Goal: Task Accomplishment & Management: Use online tool/utility

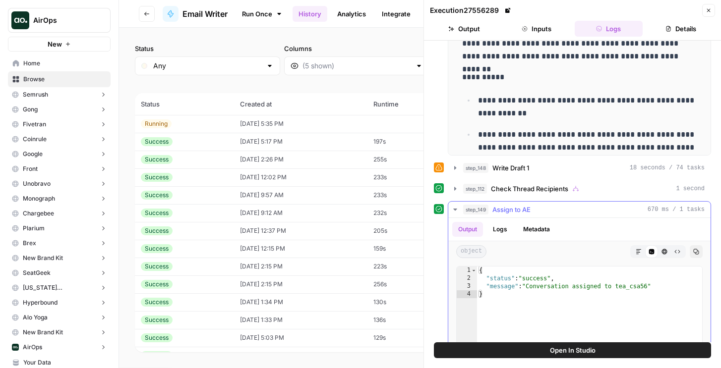
scroll to position [924, 0]
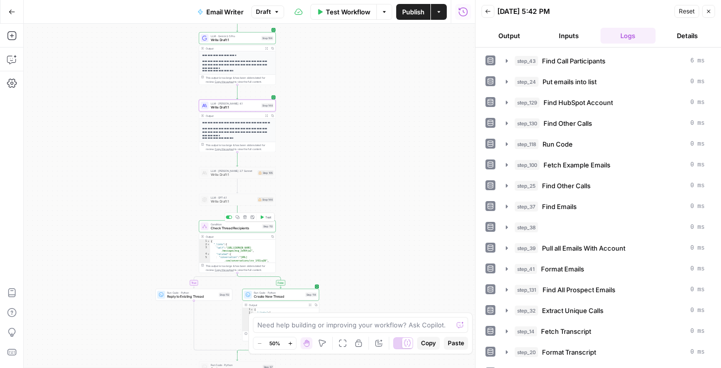
scroll to position [164, 0]
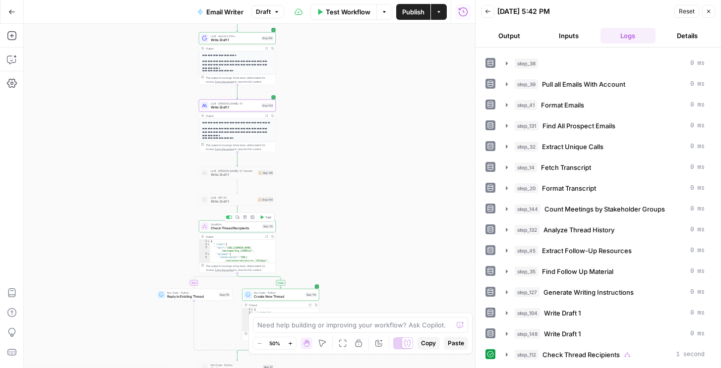
click at [13, 13] on icon "button" at bounding box center [11, 11] width 7 height 7
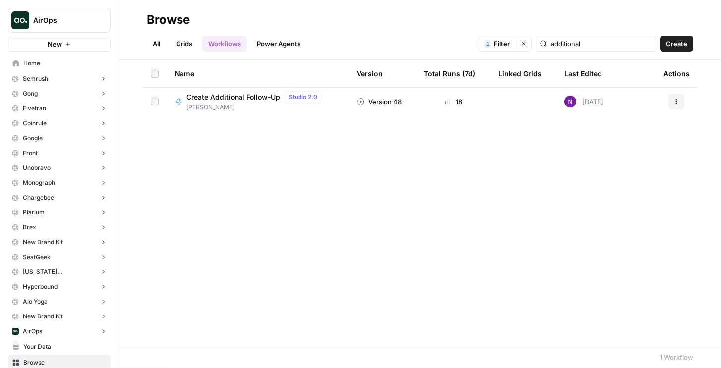
click at [40, 62] on span "Home" at bounding box center [64, 63] width 83 height 9
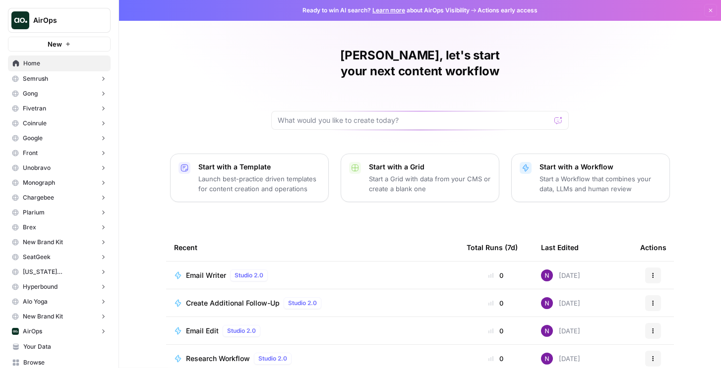
scroll to position [88, 0]
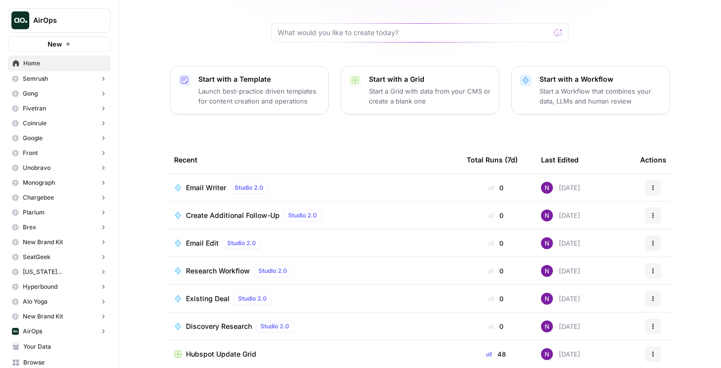
click at [252, 211] on span "Create Additional Follow-Up" at bounding box center [233, 216] width 94 height 10
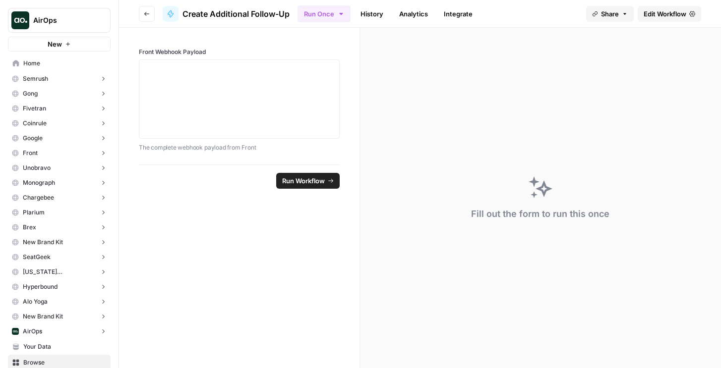
click at [374, 9] on link "History" at bounding box center [371, 14] width 35 height 16
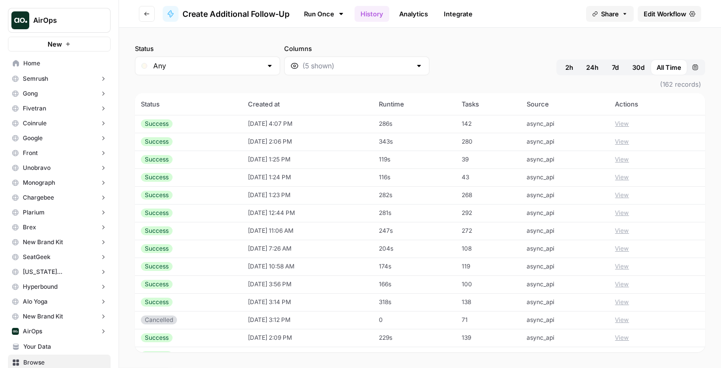
click at [321, 12] on link "Run Once" at bounding box center [323, 13] width 53 height 17
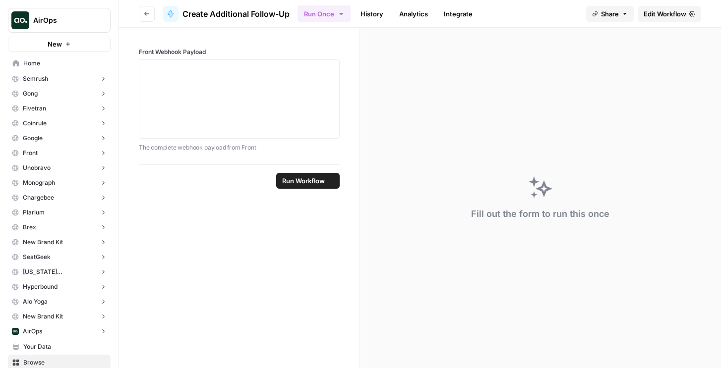
click at [372, 10] on link "History" at bounding box center [371, 14] width 35 height 16
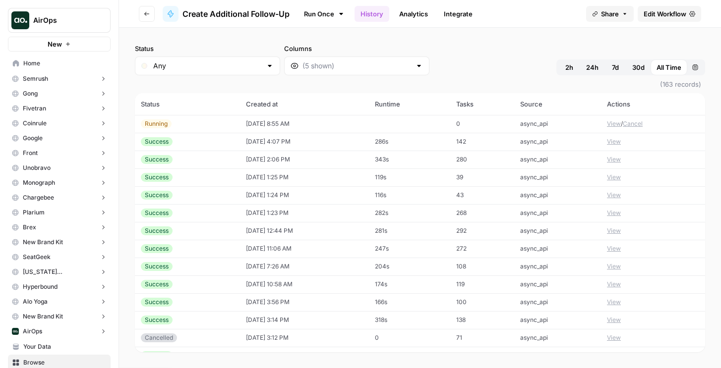
click at [290, 121] on td "08/14/25 at 8:55 AM" at bounding box center [304, 124] width 129 height 18
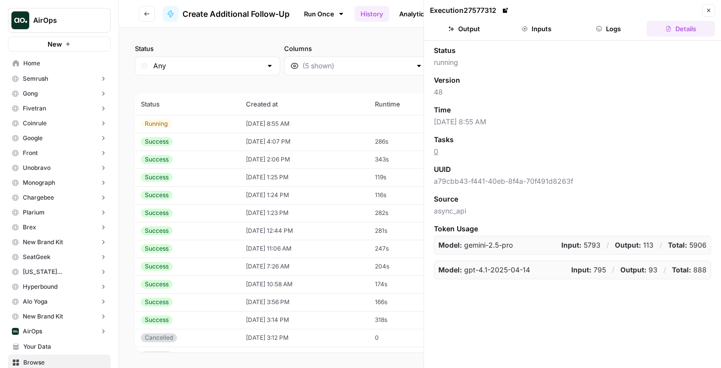
click at [606, 32] on button "Logs" at bounding box center [608, 29] width 68 height 16
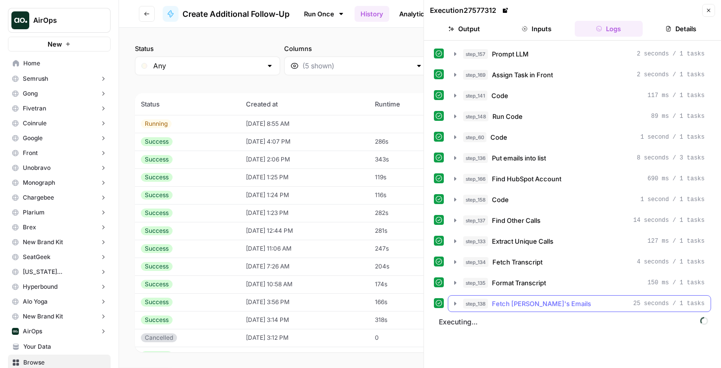
click at [504, 303] on span "Fetch Nicole's Emails" at bounding box center [541, 304] width 99 height 10
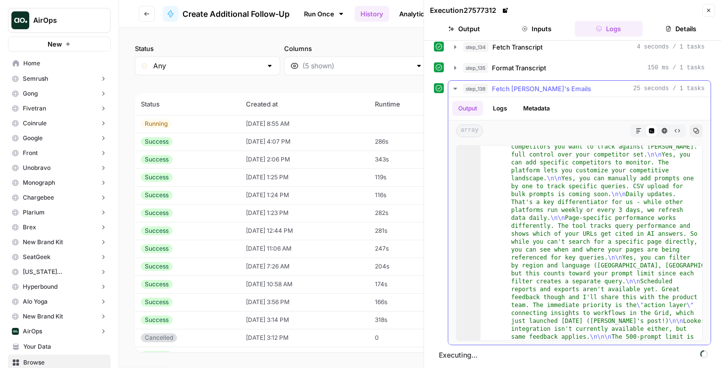
scroll to position [749, 0]
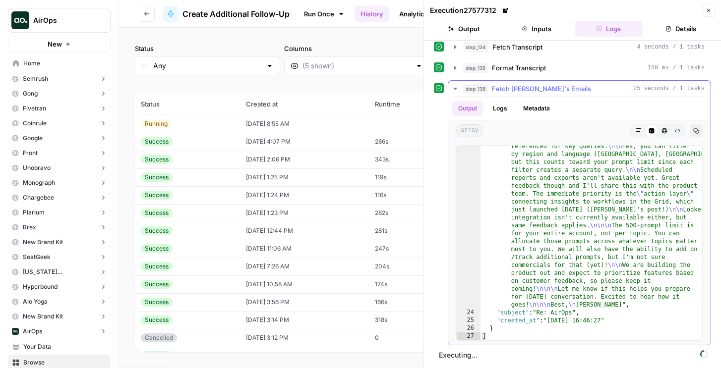
click at [484, 93] on span "step_138" at bounding box center [475, 89] width 25 height 10
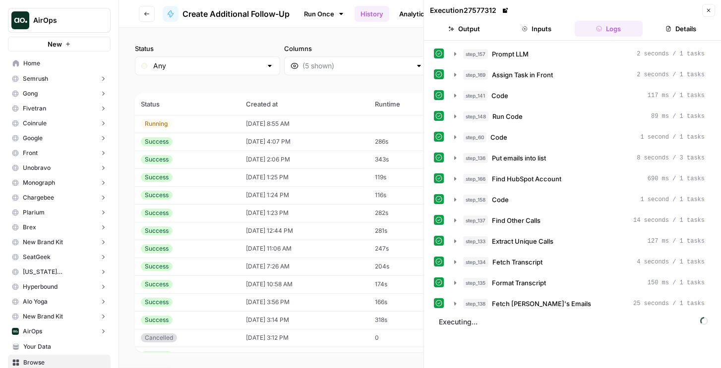
scroll to position [0, 0]
click at [491, 71] on div "step_169 Assign Task in Front 2 seconds / 1 tasks" at bounding box center [583, 75] width 241 height 10
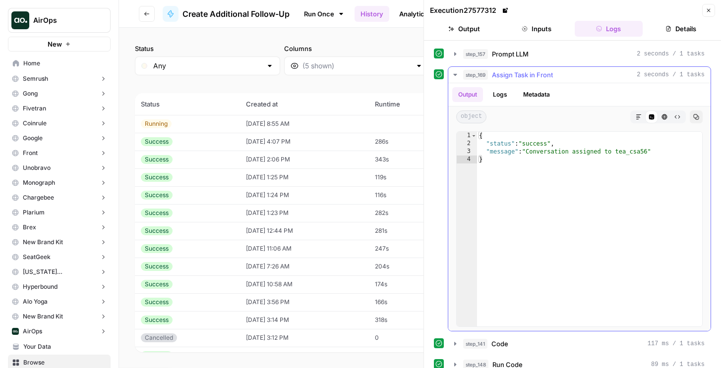
click at [491, 71] on div "step_169 Assign Task in Front 2 seconds / 1 tasks" at bounding box center [583, 75] width 241 height 10
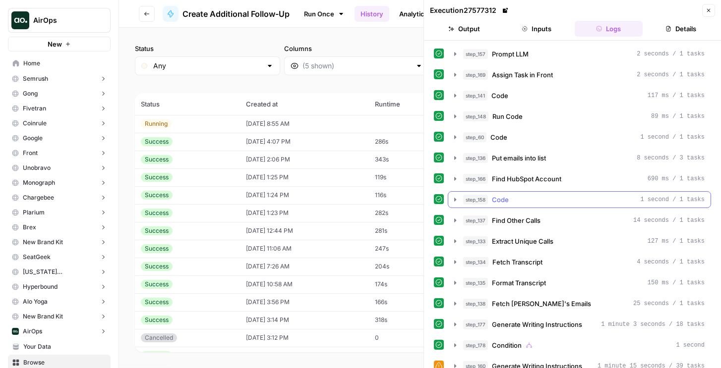
scroll to position [29, 0]
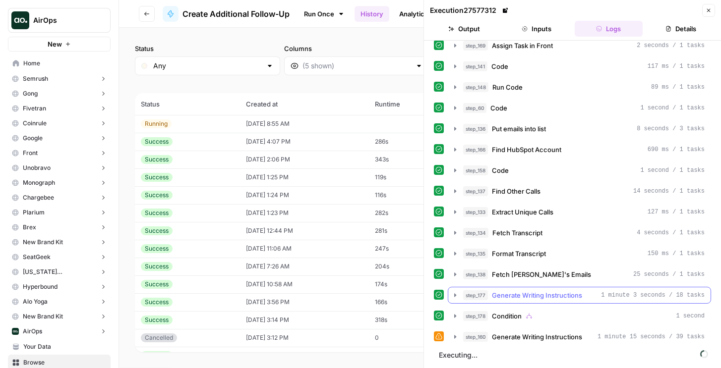
click at [509, 299] on span "Generate Writing Instructions" at bounding box center [537, 295] width 90 height 10
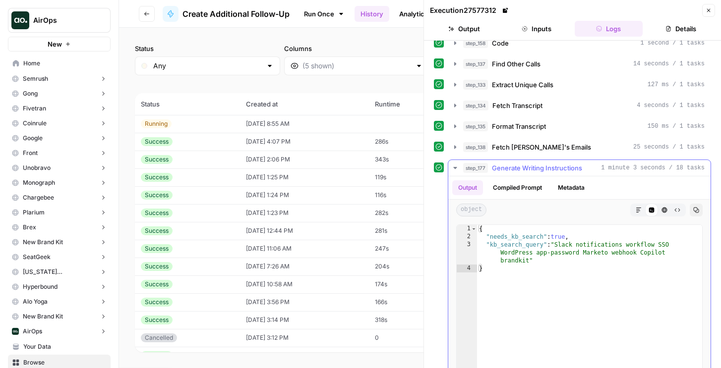
scroll to position [278, 0]
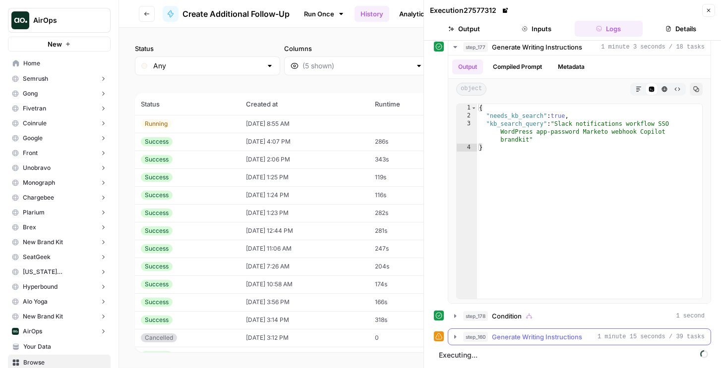
click at [503, 337] on span "Generate Writing Instructions" at bounding box center [537, 337] width 90 height 10
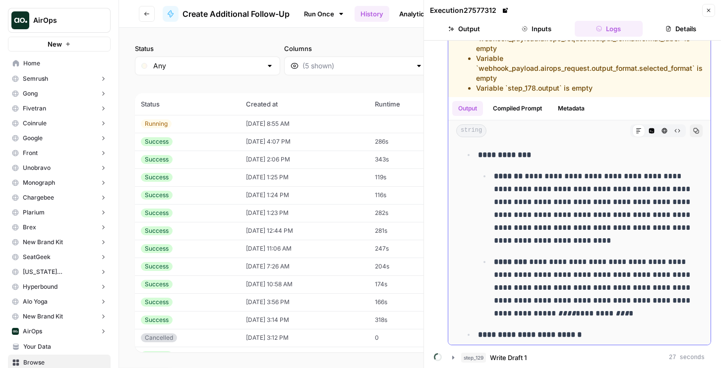
scroll to position [2427, 0]
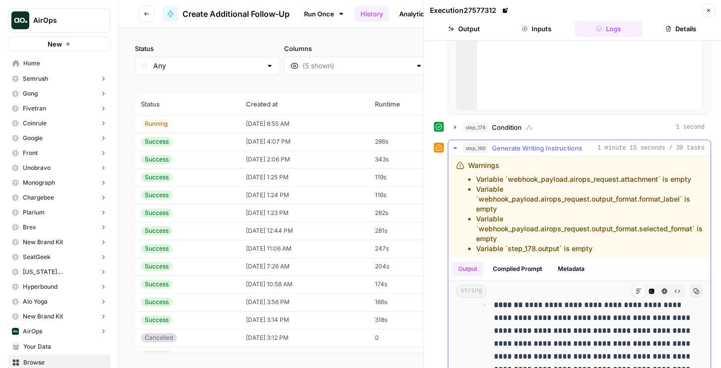
click at [464, 146] on span "step_160" at bounding box center [475, 148] width 25 height 10
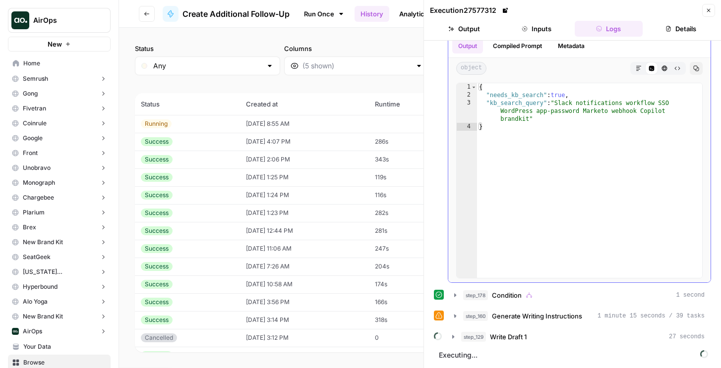
scroll to position [298, 0]
click at [490, 345] on div "step_129 Write Draft 1 27 seconds" at bounding box center [578, 337] width 265 height 17
click at [473, 333] on span "step_129" at bounding box center [473, 337] width 25 height 10
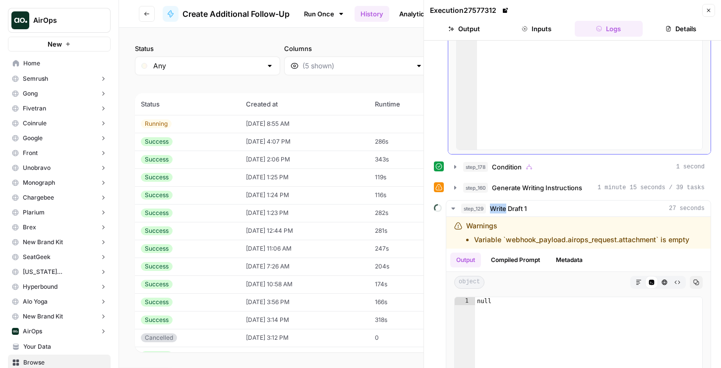
scroll to position [578, 0]
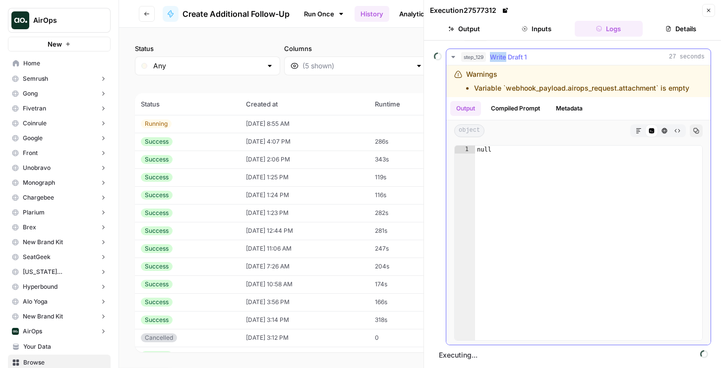
click at [521, 109] on button "Compiled Prompt" at bounding box center [515, 108] width 61 height 15
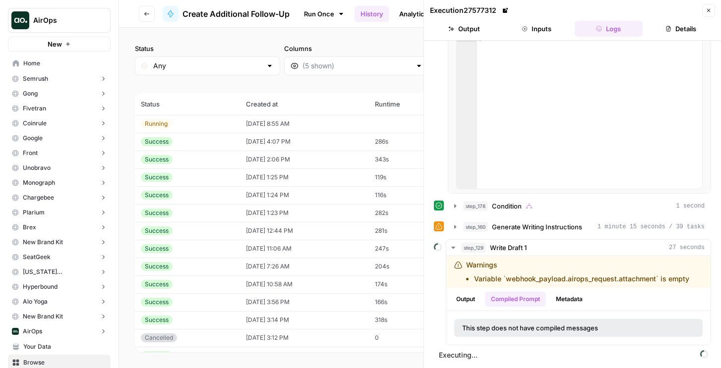
click at [311, 133] on td "08/13/25 at 4:07 PM" at bounding box center [304, 142] width 129 height 18
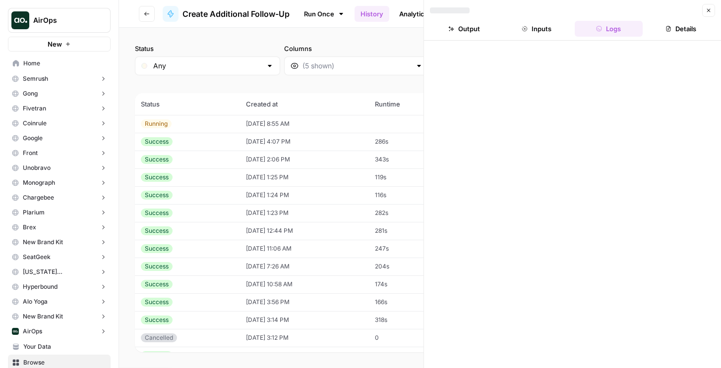
click at [313, 125] on td "08/14/25 at 8:55 AM" at bounding box center [304, 124] width 129 height 18
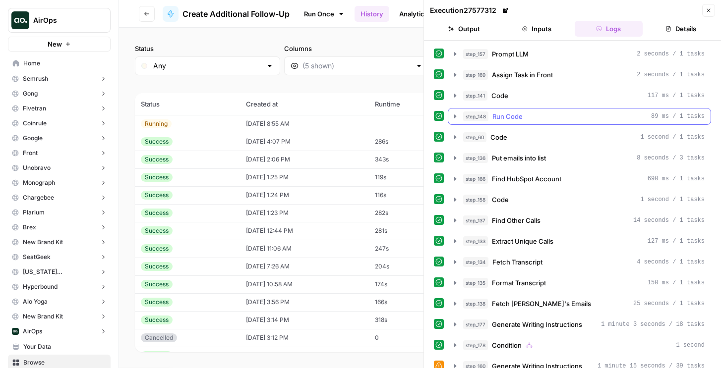
scroll to position [50, 0]
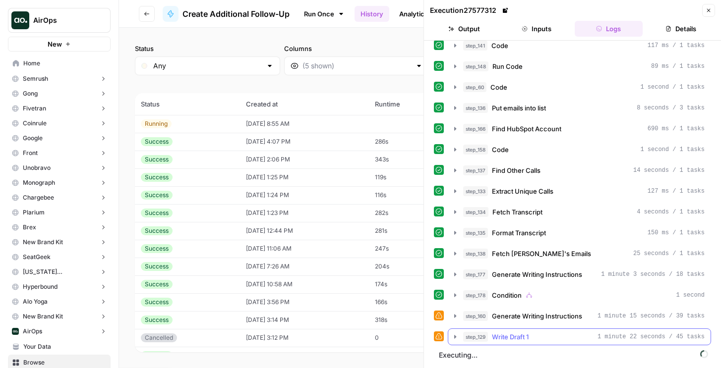
click at [523, 338] on span "Write Draft 1" at bounding box center [510, 337] width 37 height 10
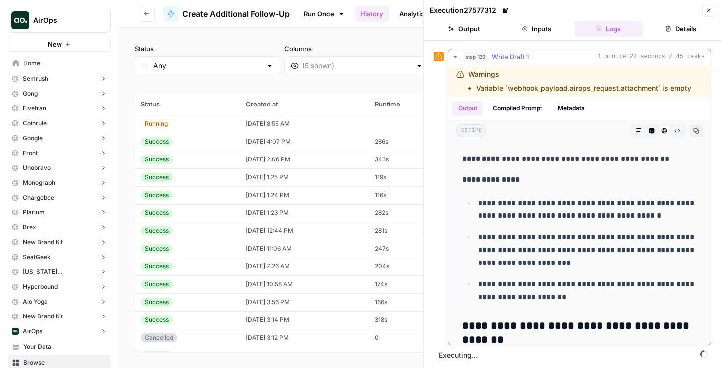
scroll to position [0, 0]
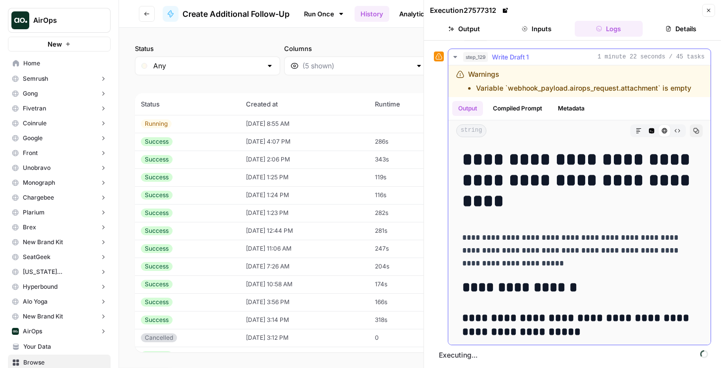
drag, startPoint x: 545, startPoint y: 336, endPoint x: 461, endPoint y: 158, distance: 196.6
copy div "**********"
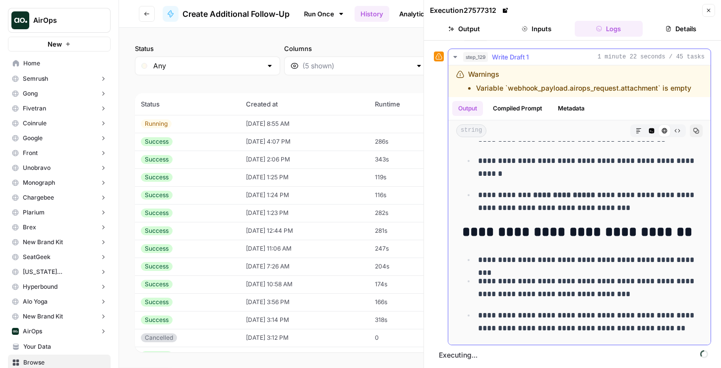
scroll to position [2956, 0]
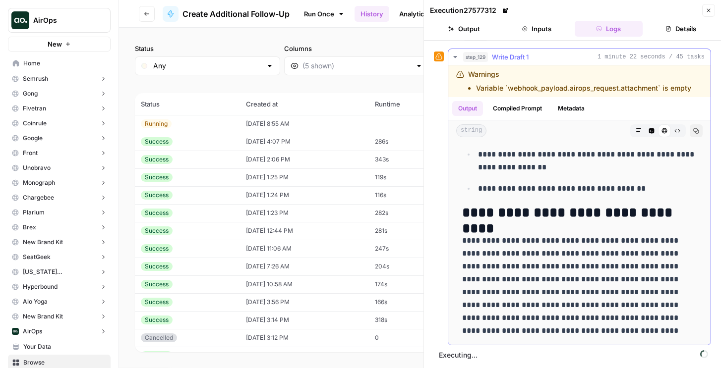
click at [479, 60] on span "step_129" at bounding box center [475, 57] width 25 height 10
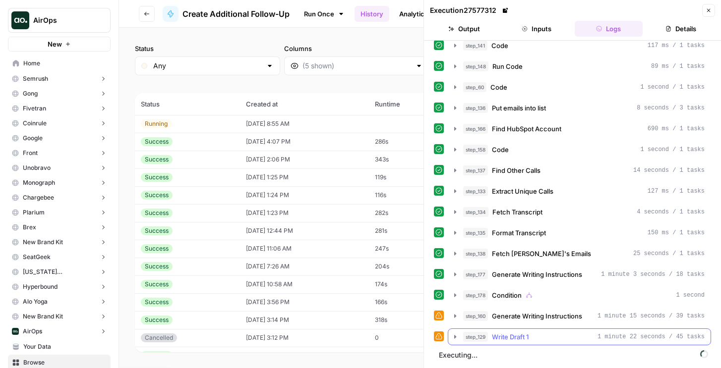
click at [497, 337] on span "Write Draft 1" at bounding box center [510, 337] width 37 height 10
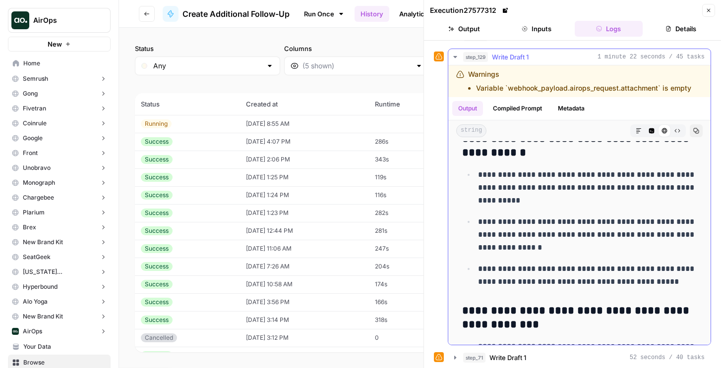
scroll to position [666, 0]
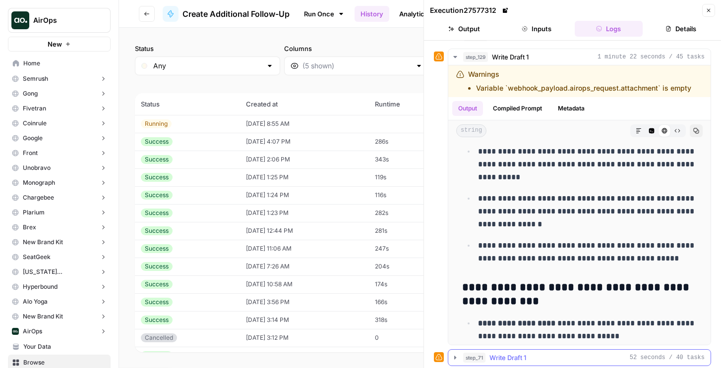
click at [506, 356] on span "Write Draft 1" at bounding box center [507, 358] width 37 height 10
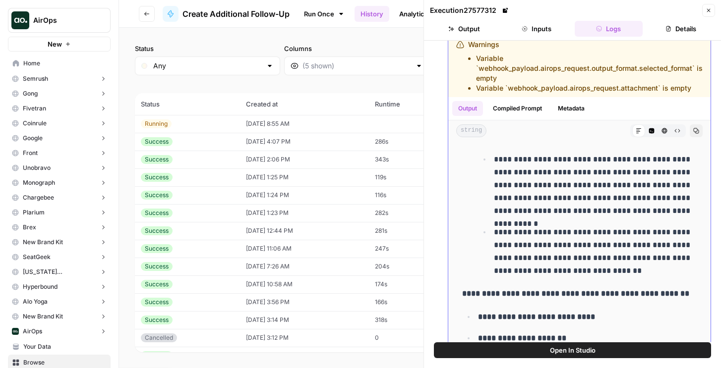
scroll to position [547, 0]
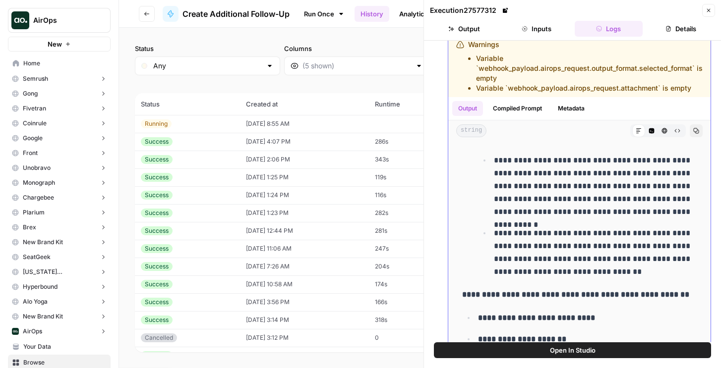
drag, startPoint x: 589, startPoint y: 172, endPoint x: 616, endPoint y: 188, distance: 30.7
click at [616, 188] on p "**********" at bounding box center [595, 186] width 203 height 64
copy p "**********"
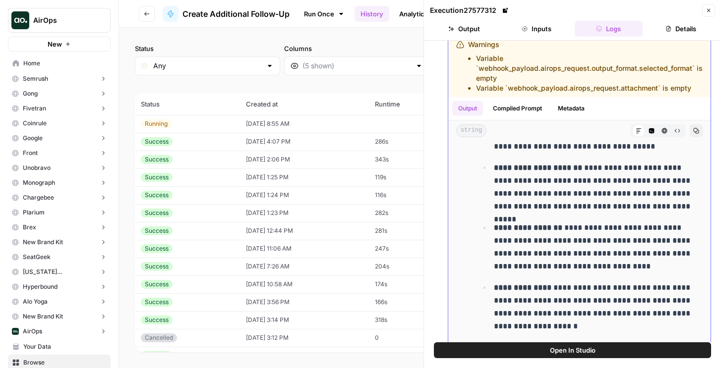
scroll to position [800, 0]
drag, startPoint x: 567, startPoint y: 193, endPoint x: 633, endPoint y: 180, distance: 66.6
click at [633, 180] on p "**********" at bounding box center [595, 187] width 203 height 52
copy p "**********"
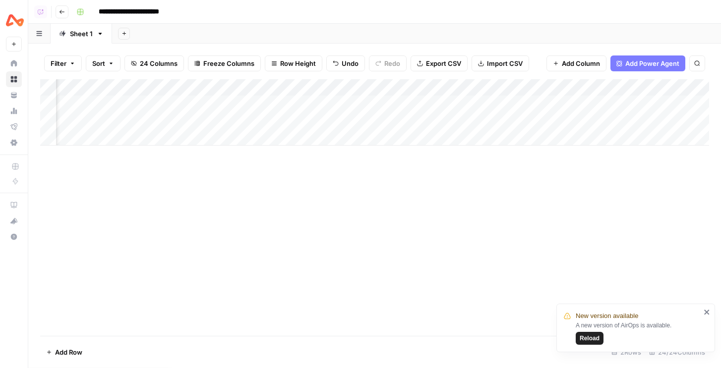
scroll to position [0, 1058]
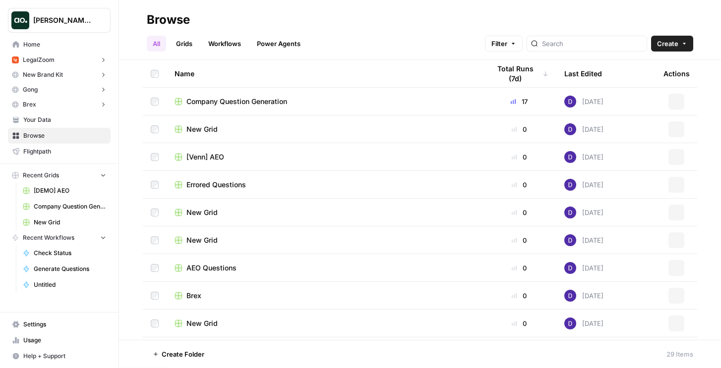
click at [58, 192] on span "[DEMO] AEO" at bounding box center [70, 190] width 72 height 9
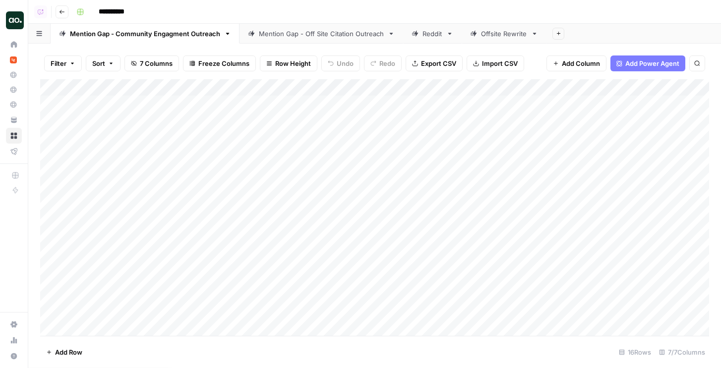
click at [414, 37] on icon at bounding box center [414, 33] width 7 height 7
drag, startPoint x: 145, startPoint y: 84, endPoint x: 200, endPoint y: 86, distance: 54.6
click at [200, 86] on div "Add Column" at bounding box center [374, 129] width 669 height 100
drag, startPoint x: 556, startPoint y: 85, endPoint x: 606, endPoint y: 87, distance: 50.1
click at [606, 87] on div "Add Column" at bounding box center [374, 129] width 669 height 100
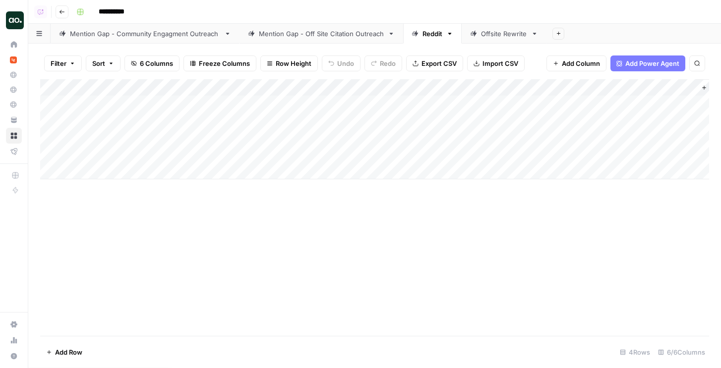
drag, startPoint x: 606, startPoint y: 86, endPoint x: 683, endPoint y: 95, distance: 77.8
click at [683, 95] on div "Add Column" at bounding box center [374, 129] width 669 height 100
click at [655, 103] on div "Add Column" at bounding box center [374, 129] width 669 height 100
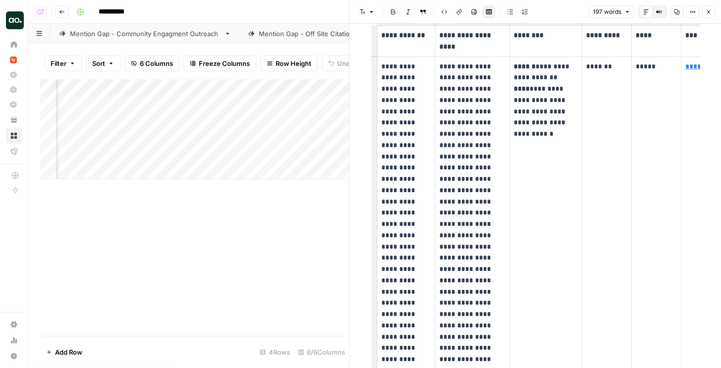
scroll to position [11, 0]
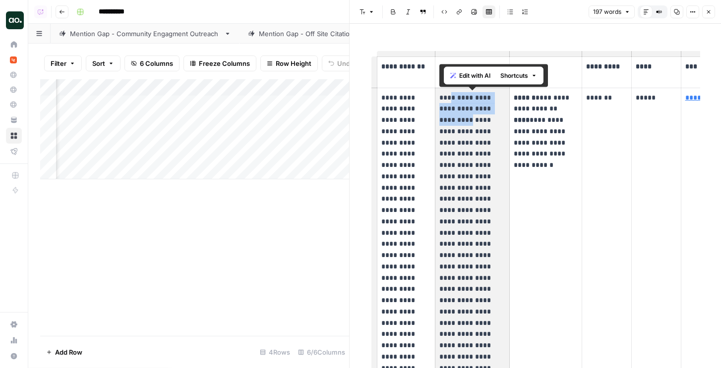
drag, startPoint x: 449, startPoint y: 97, endPoint x: 457, endPoint y: 117, distance: 21.6
click at [457, 117] on p "**********" at bounding box center [472, 289] width 66 height 394
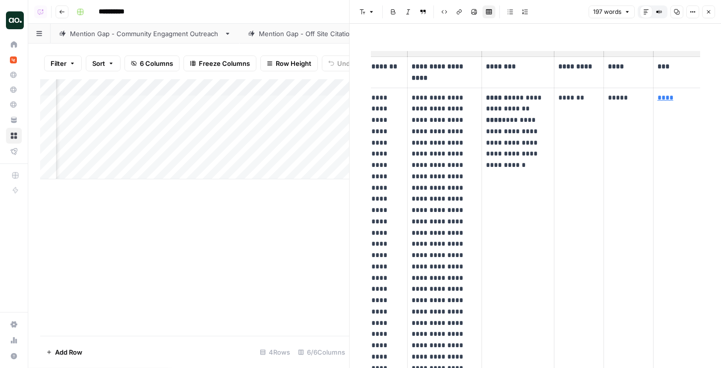
scroll to position [0, 31]
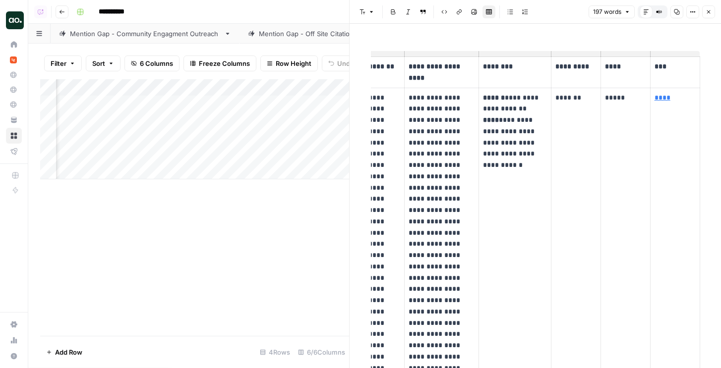
click at [494, 110] on p "**********" at bounding box center [515, 131] width 64 height 79
click at [310, 35] on div "Mention Gap - Off Site Citation Outreach" at bounding box center [321, 34] width 125 height 10
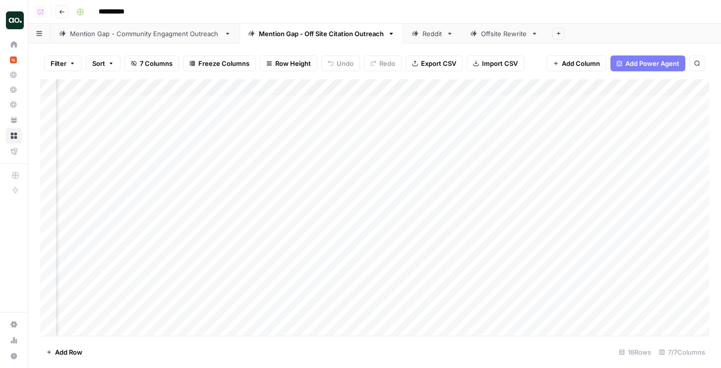
scroll to position [0, 195]
click at [630, 102] on div "Add Column" at bounding box center [374, 207] width 669 height 257
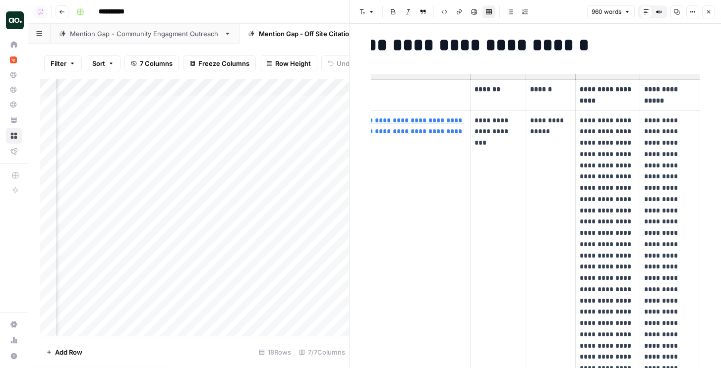
scroll to position [38, 0]
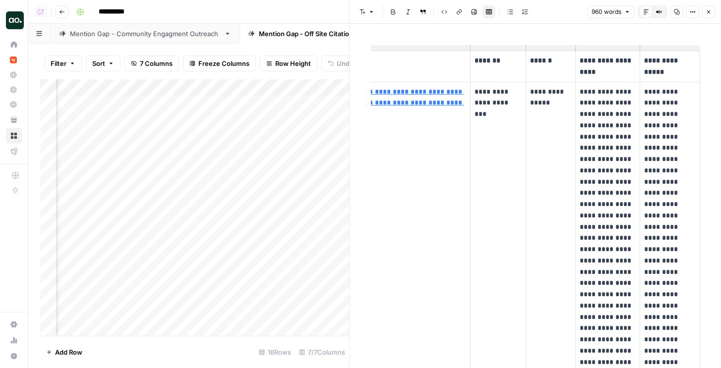
click at [712, 10] on button "Close" at bounding box center [708, 11] width 13 height 13
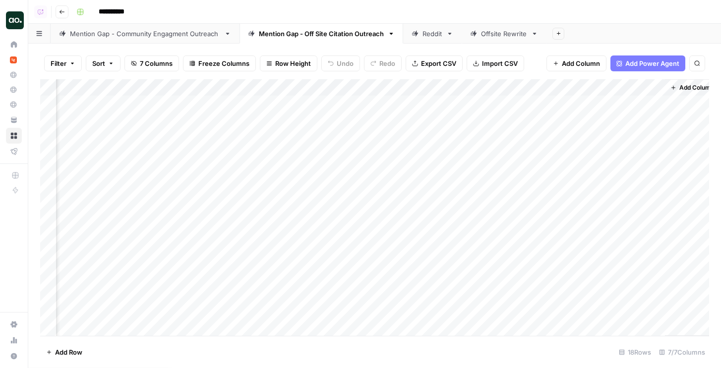
scroll to position [0, 183]
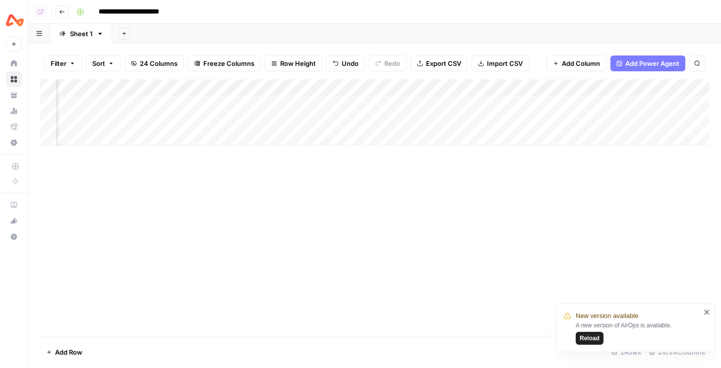
scroll to position [0, 1058]
